Goal: Find specific page/section: Find specific page/section

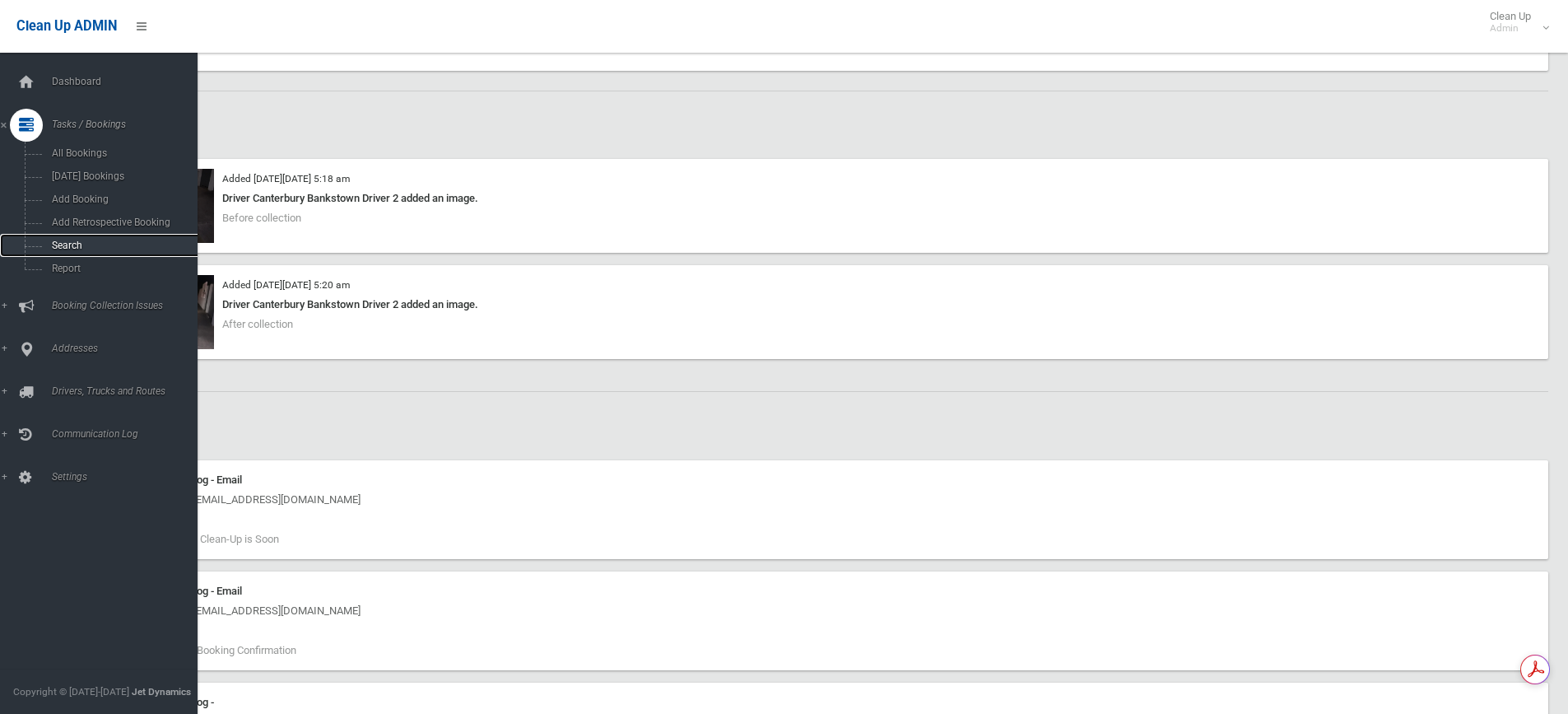
click at [93, 238] on link "Search" at bounding box center [104, 246] width 210 height 23
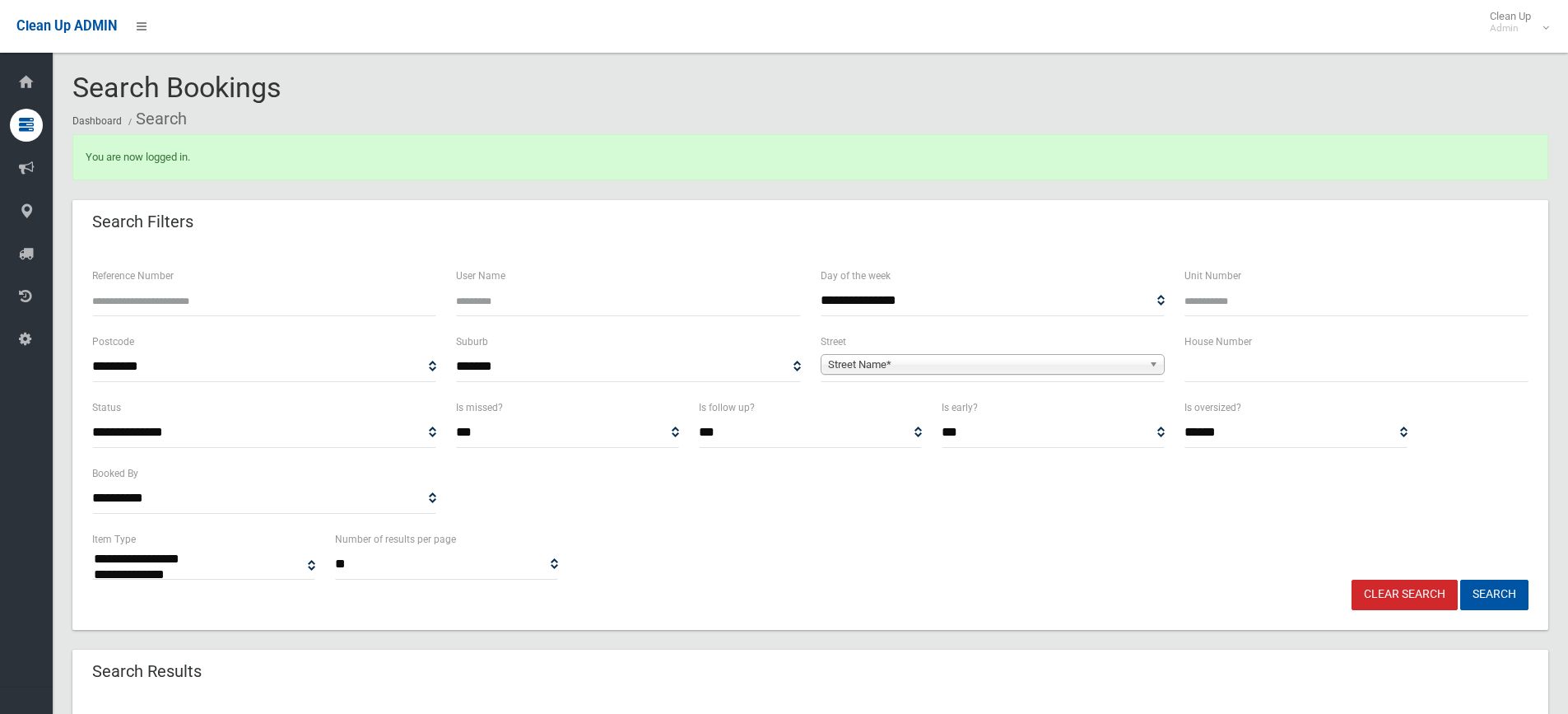
select select
click at [1253, 356] on input "text" at bounding box center [1356, 366] width 344 height 30
type input "*****"
click at [1065, 370] on span "Street Name*" at bounding box center [985, 365] width 314 height 19
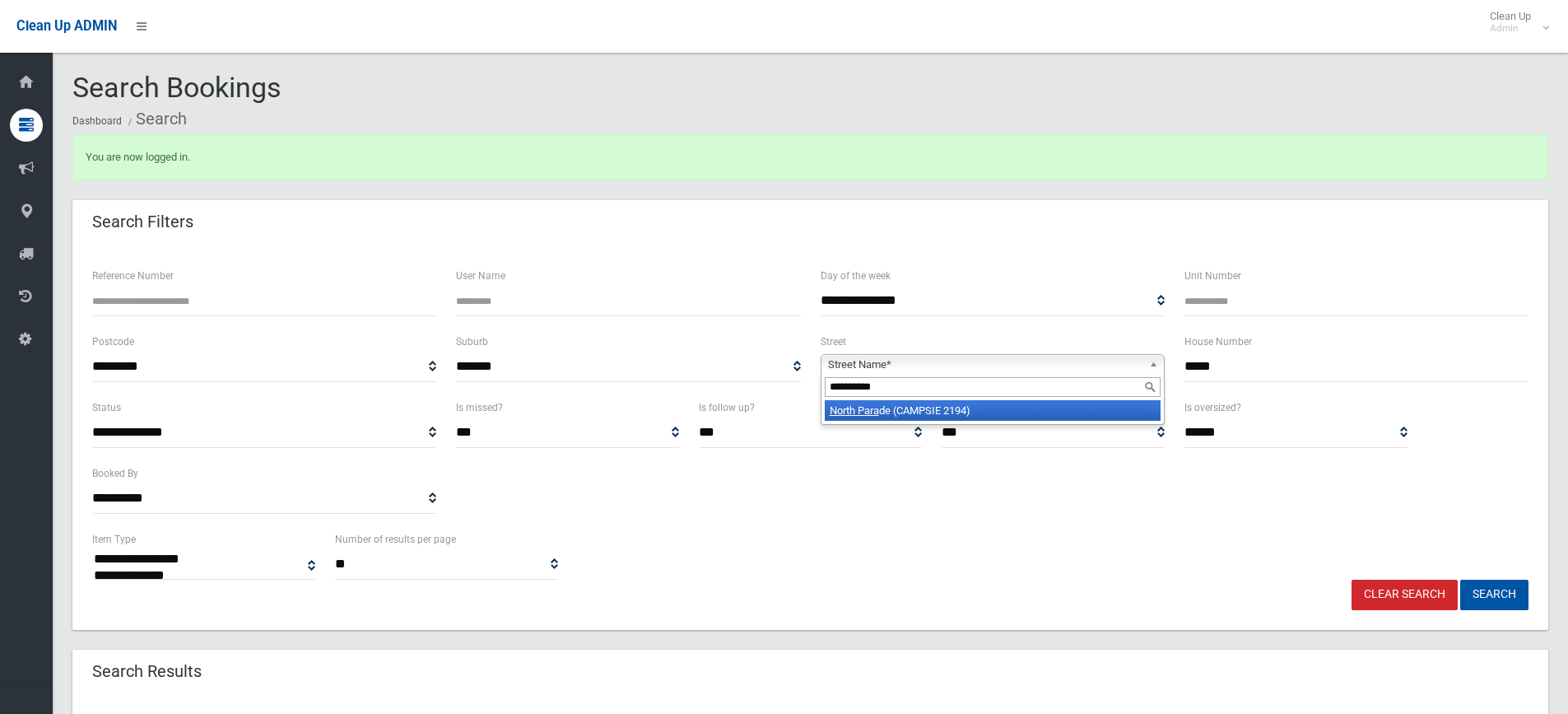
type input "**********"
click at [1053, 410] on li "North Para de (CAMPSIE 2194)" at bounding box center [991, 409] width 336 height 20
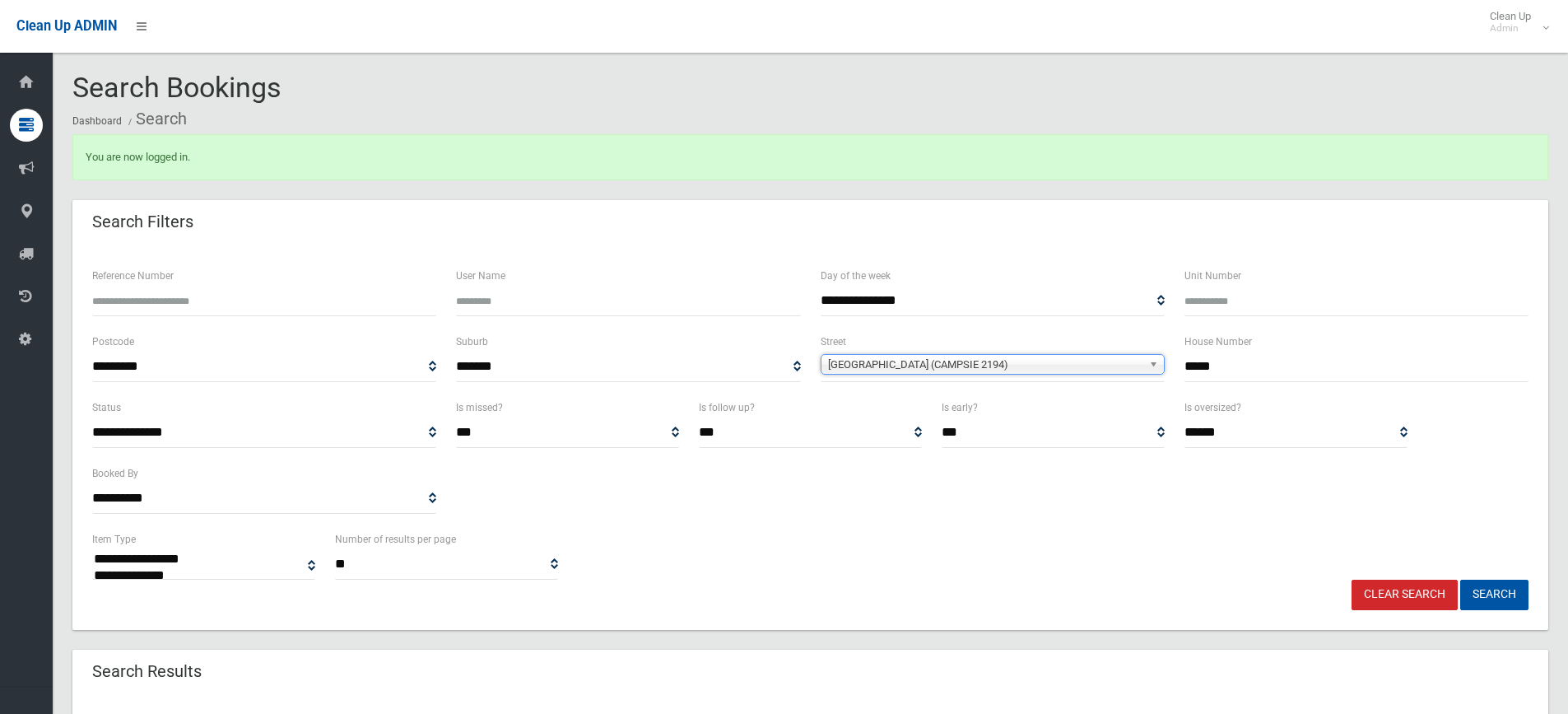
scroll to position [82, 0]
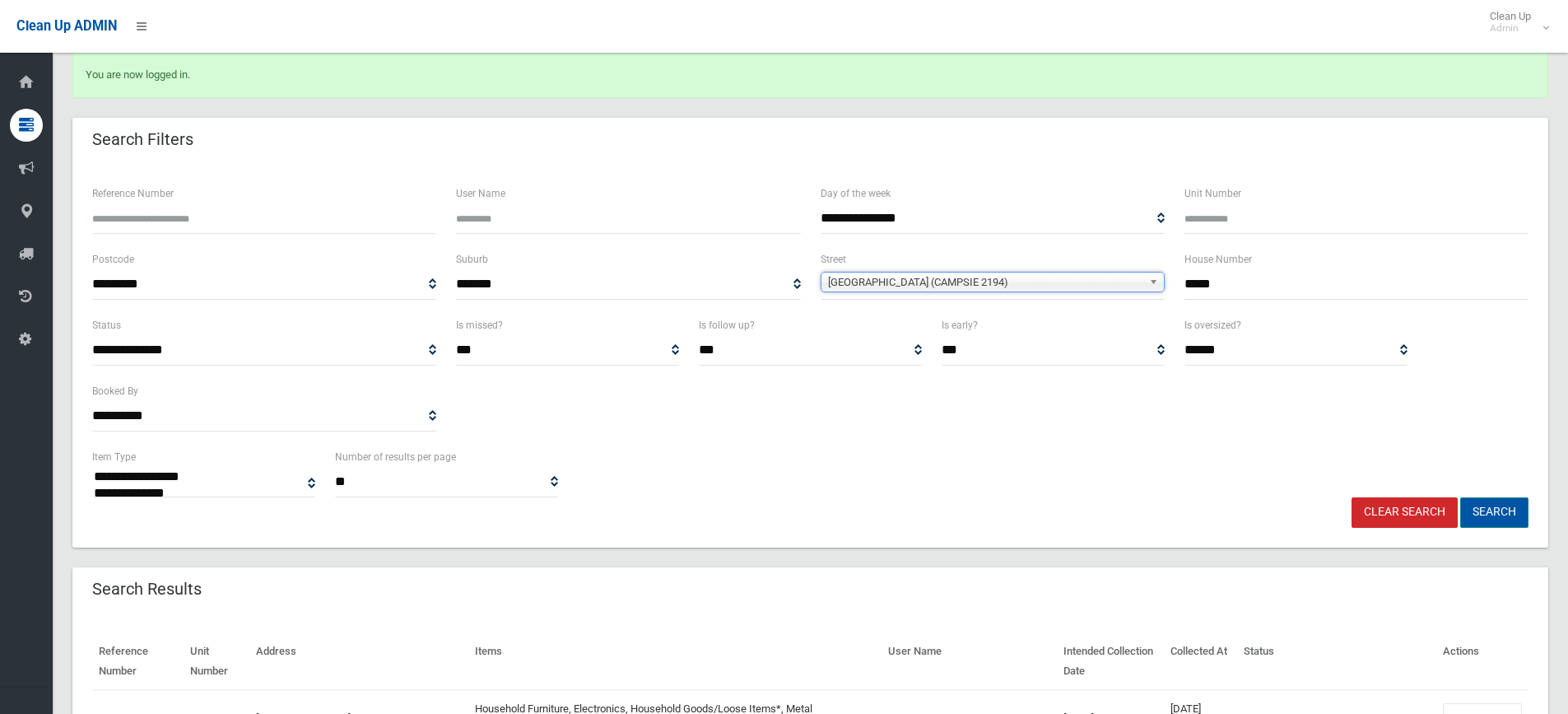
click at [1489, 510] on button "Search" at bounding box center [1494, 512] width 69 height 30
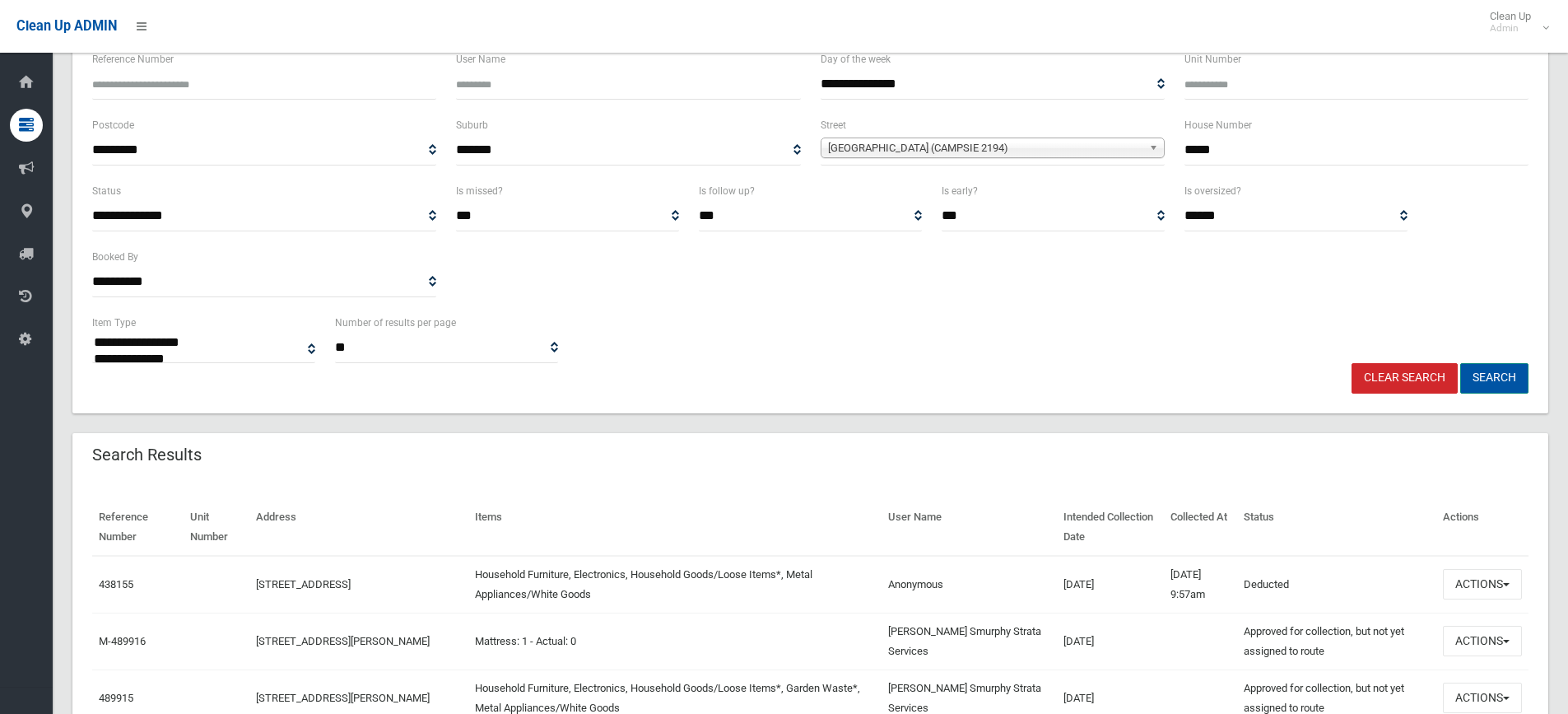
scroll to position [329, 0]
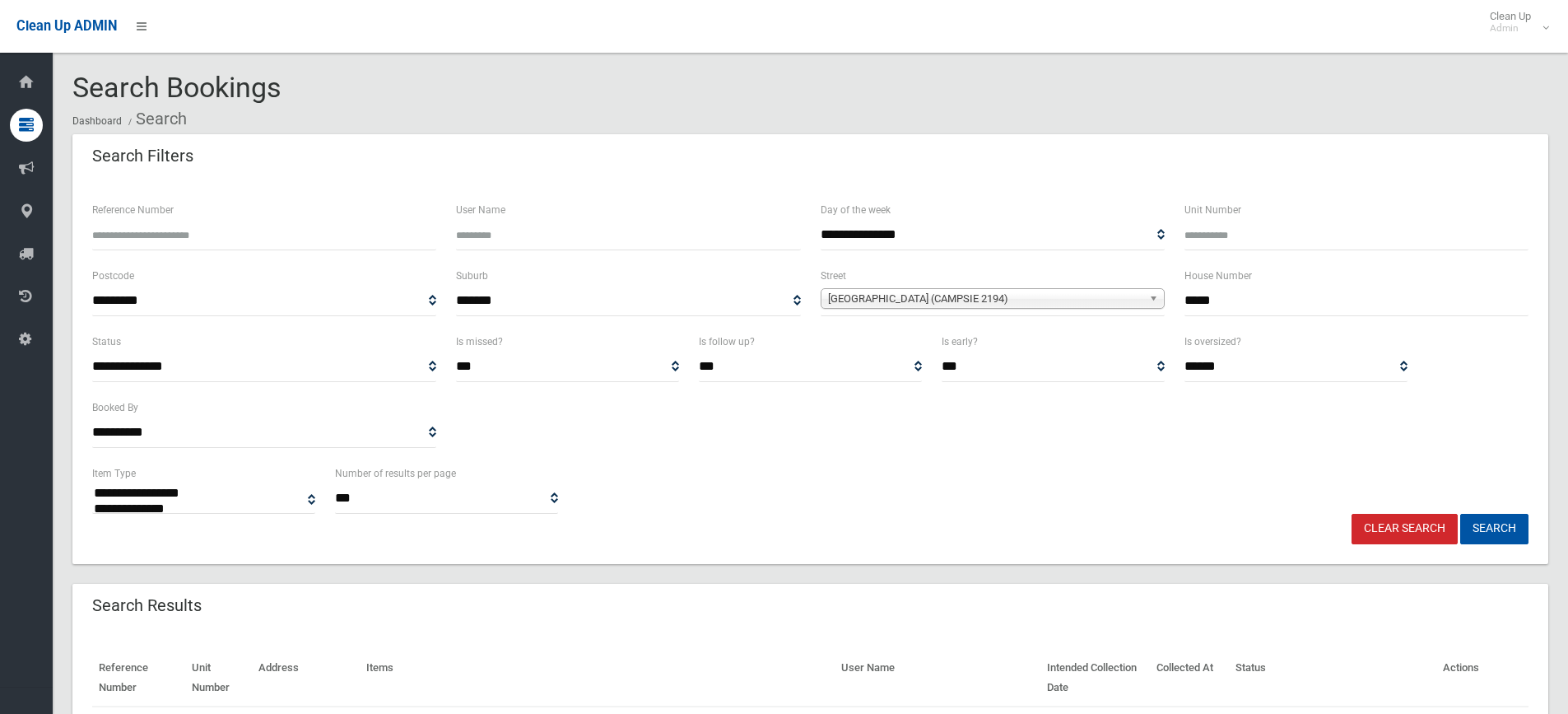
select select
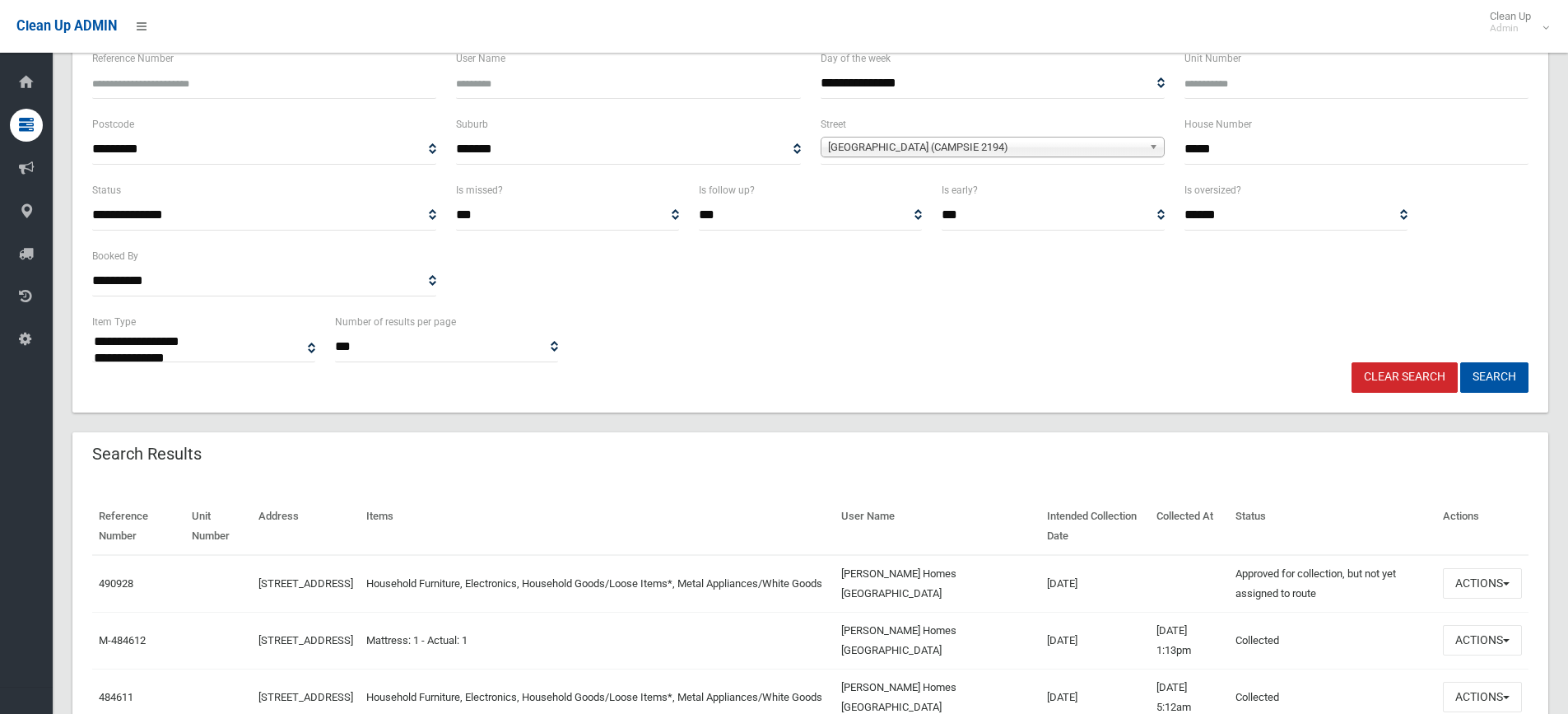
scroll to position [411, 0]
